Goal: Check status: Check status

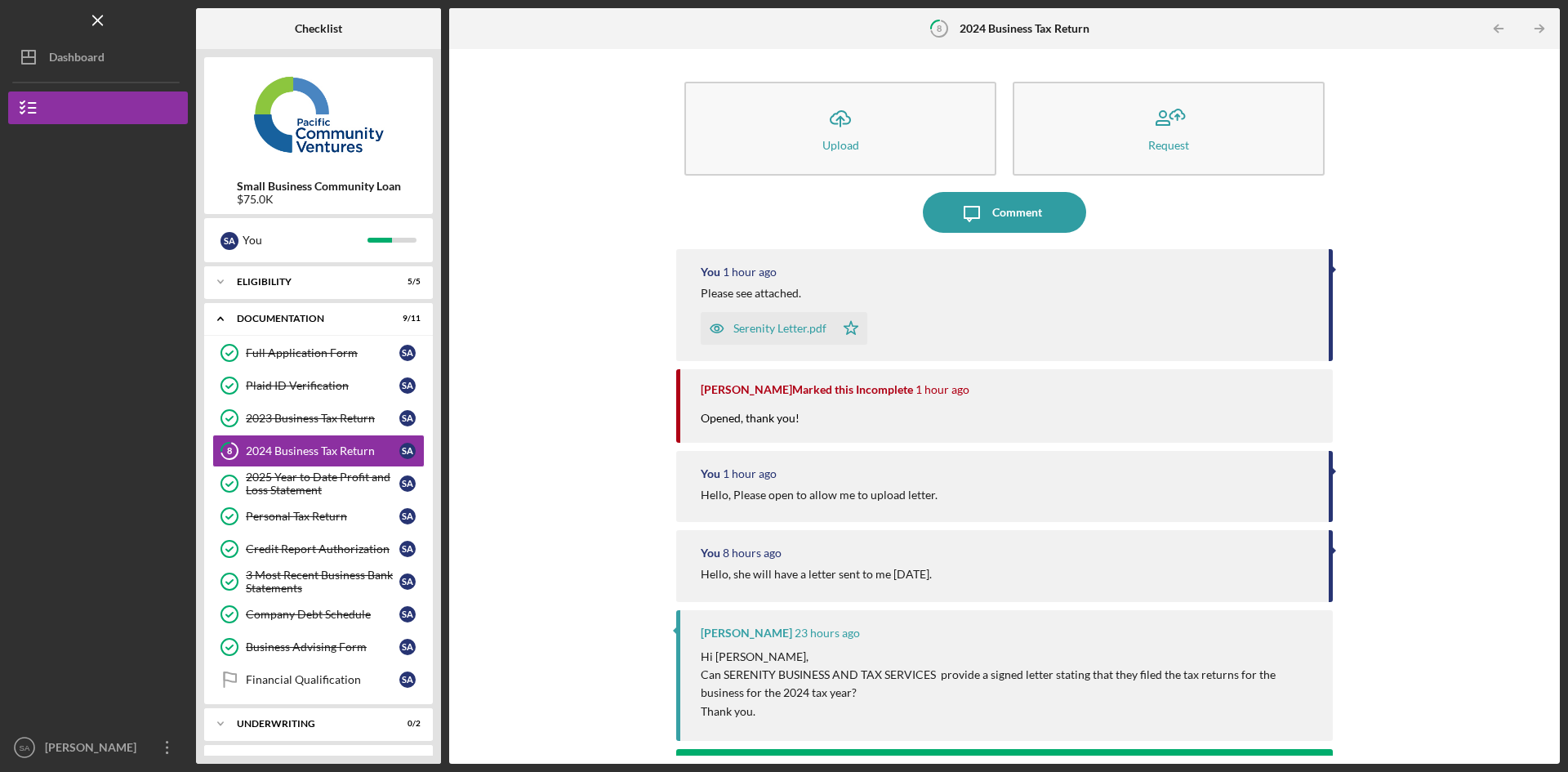
click at [62, 47] on div "Dashboard" at bounding box center [77, 59] width 55 height 36
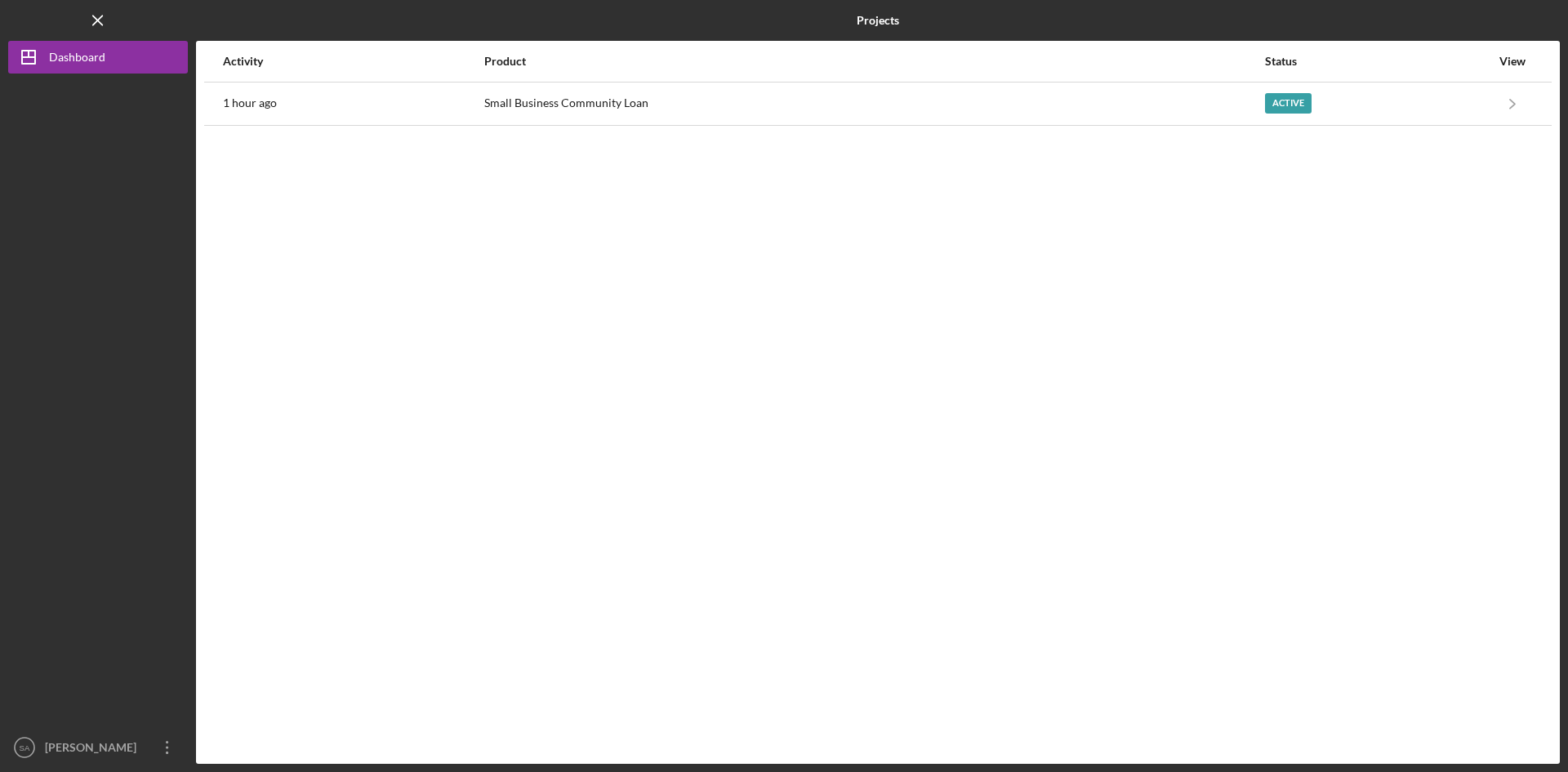
click at [1303, 114] on div "Active" at bounding box center [1377, 103] width 225 height 41
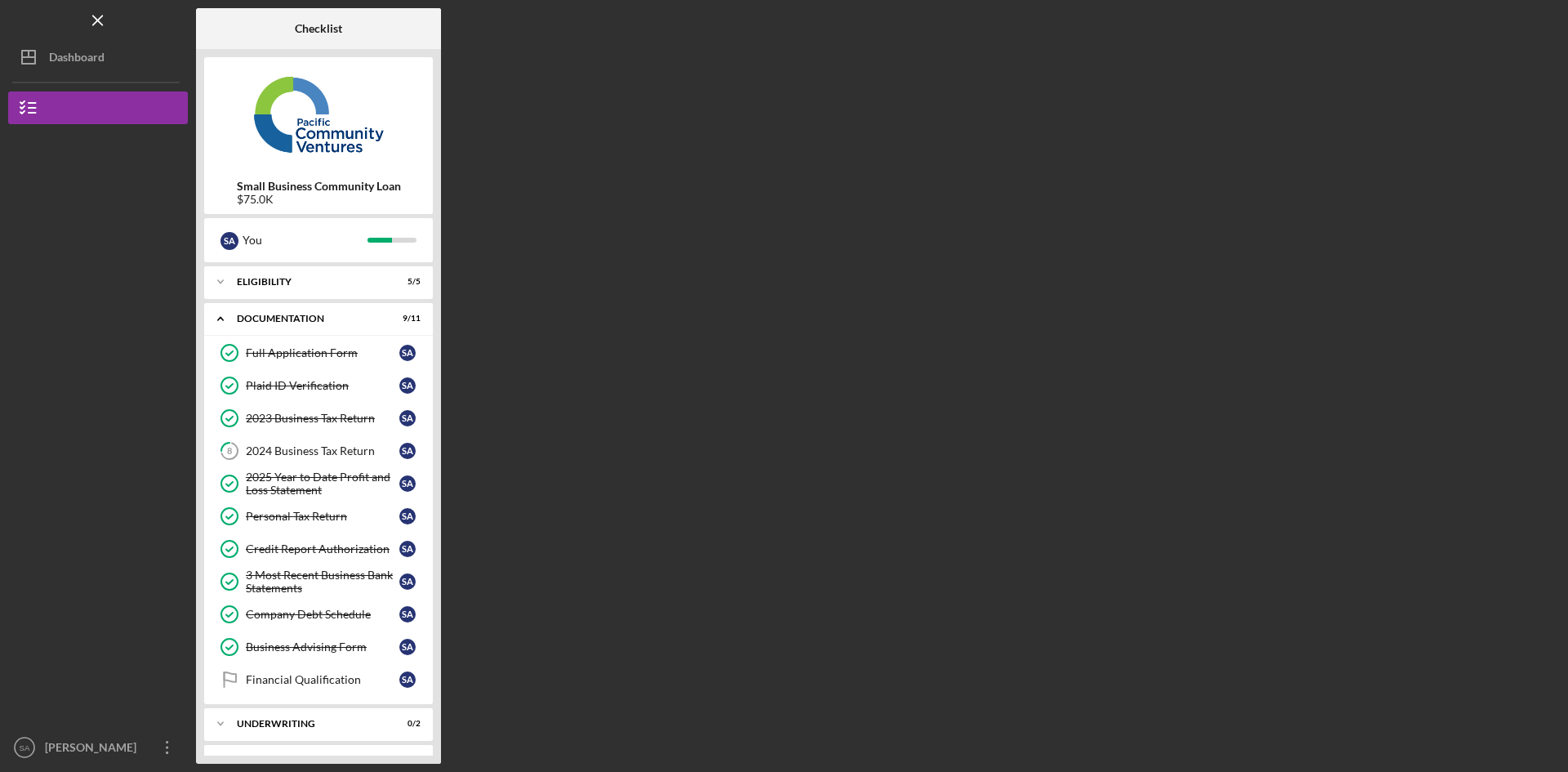
click at [310, 461] on link "8 2024 Business Tax Return S A" at bounding box center [318, 451] width 212 height 33
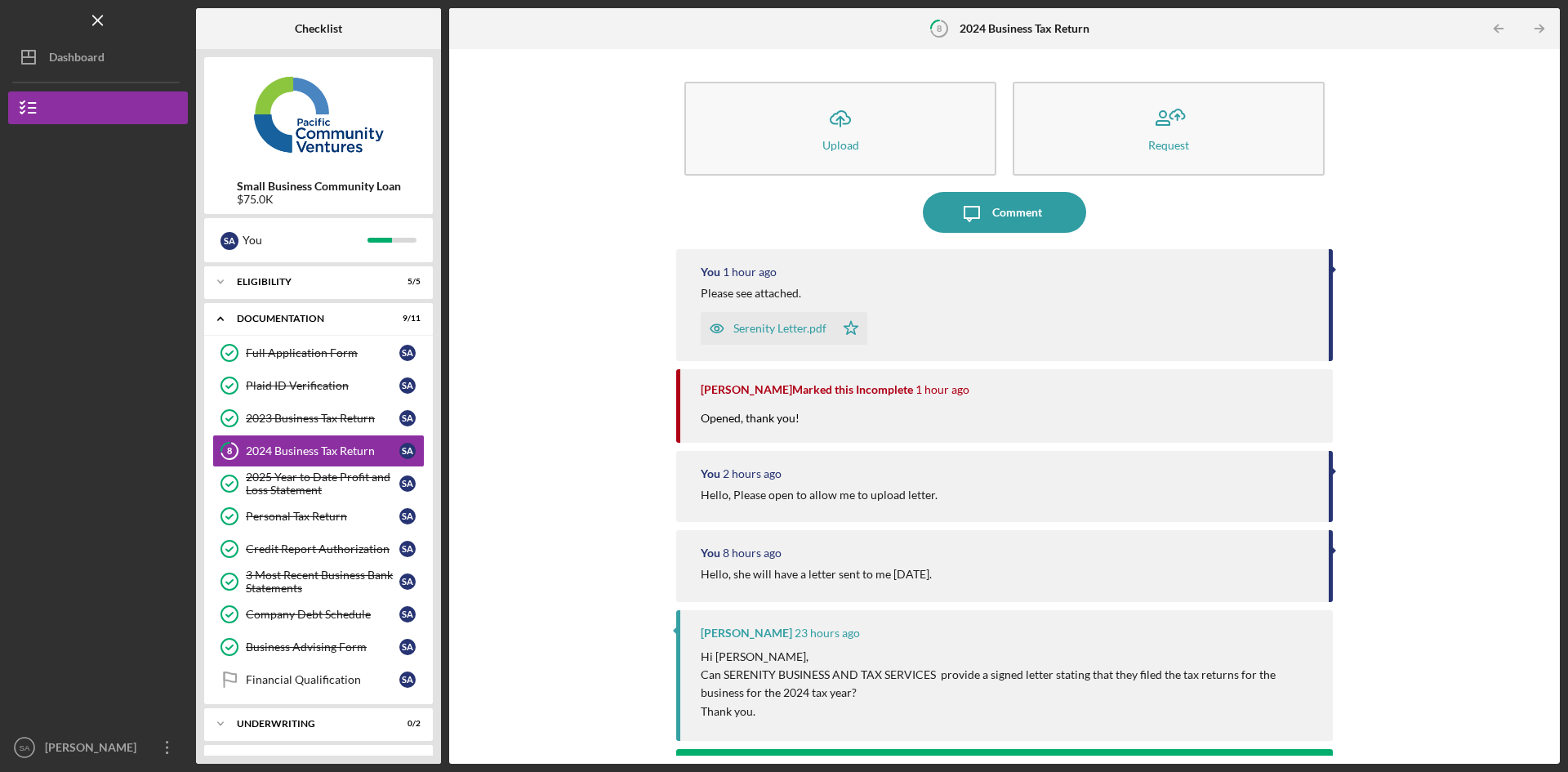
click at [114, 63] on button "Icon/Dashboard Dashboard" at bounding box center [97, 57] width 179 height 33
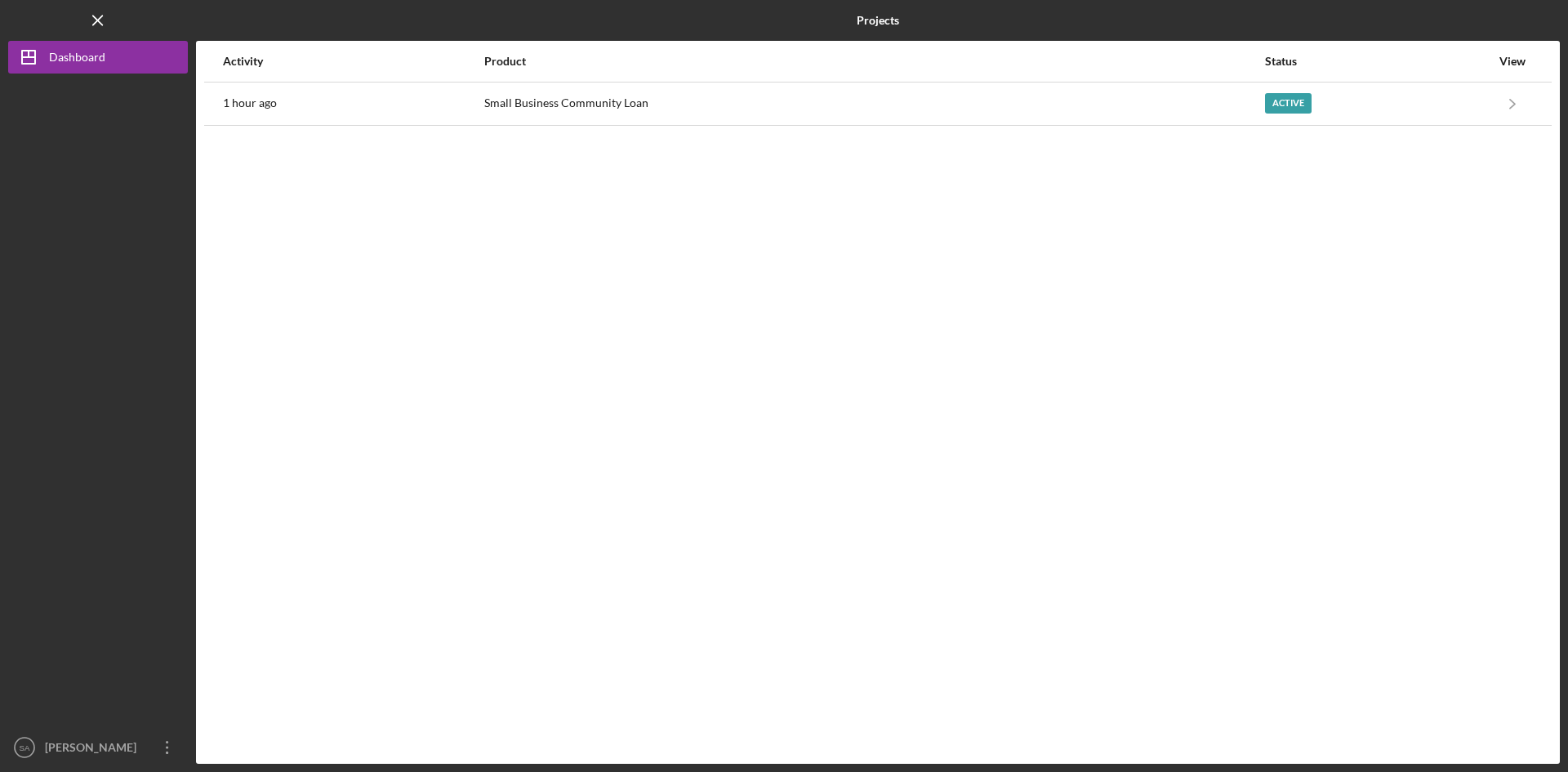
click at [1519, 101] on icon "Icon/Navigate" at bounding box center [1513, 103] width 36 height 36
